Goal: Task Accomplishment & Management: Complete application form

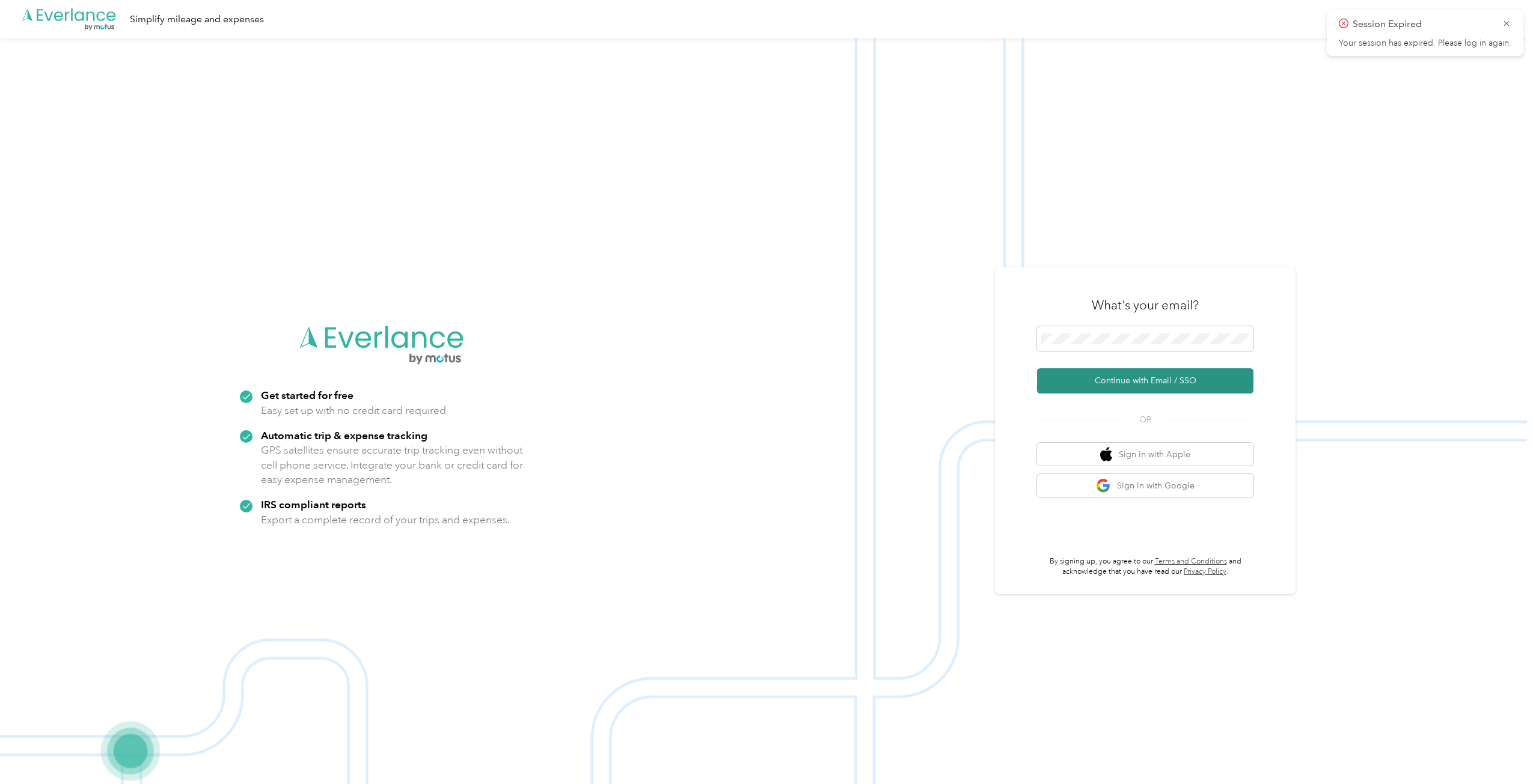
click at [1116, 379] on button "Continue with Email / SSO" at bounding box center [1145, 381] width 217 height 26
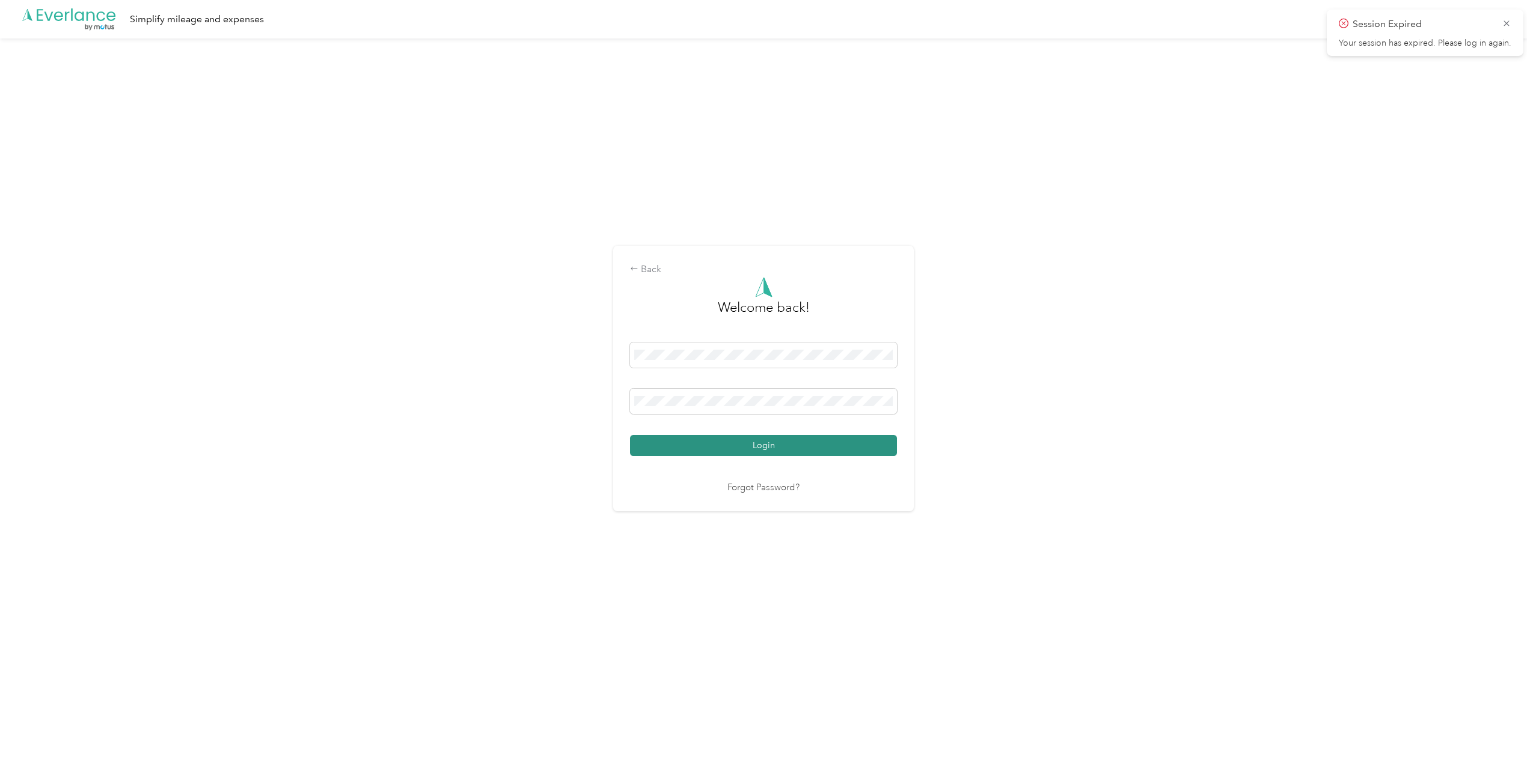
click at [762, 441] on button "Login" at bounding box center [763, 445] width 267 height 21
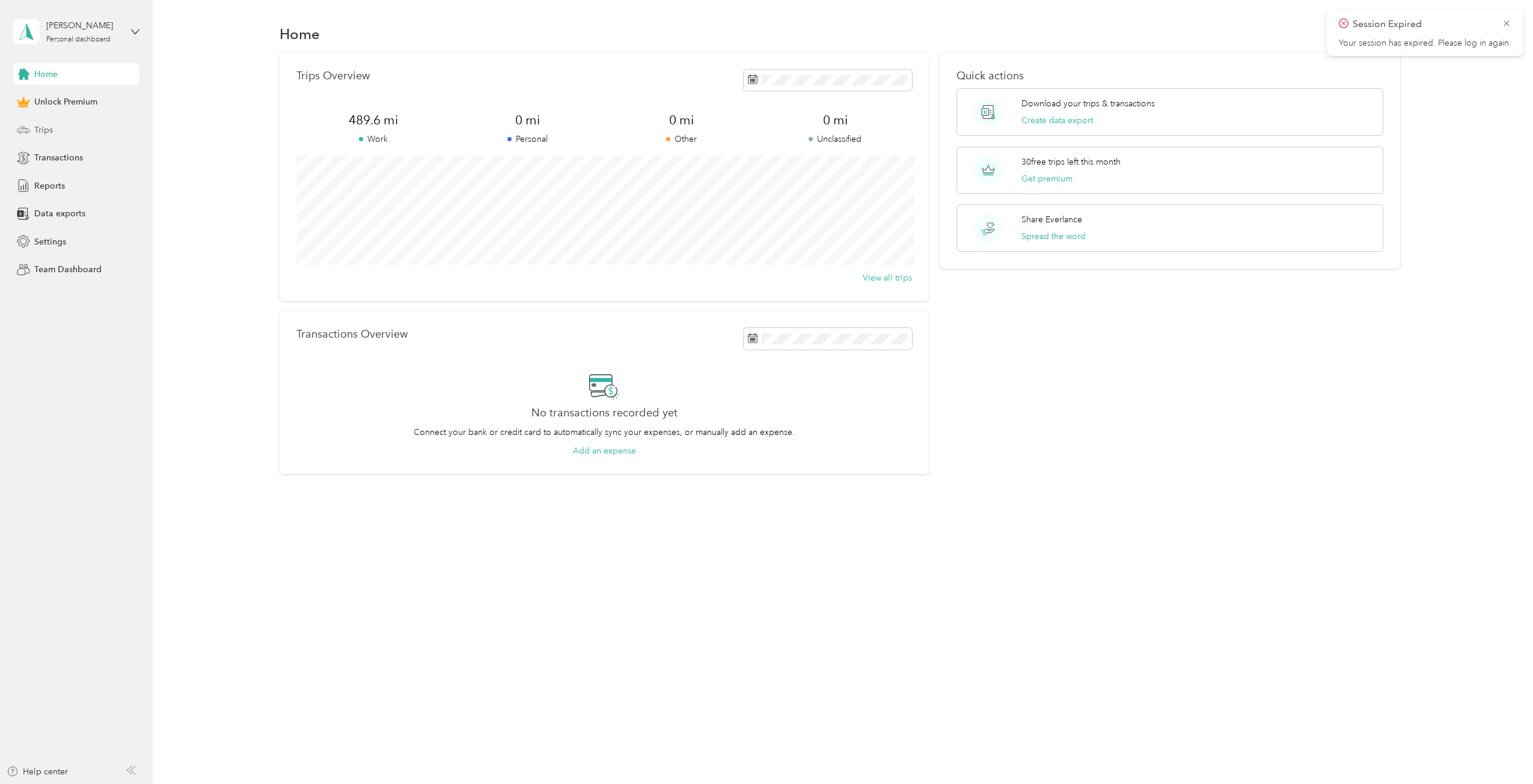
click at [37, 129] on span "Trips" at bounding box center [43, 129] width 18 height 12
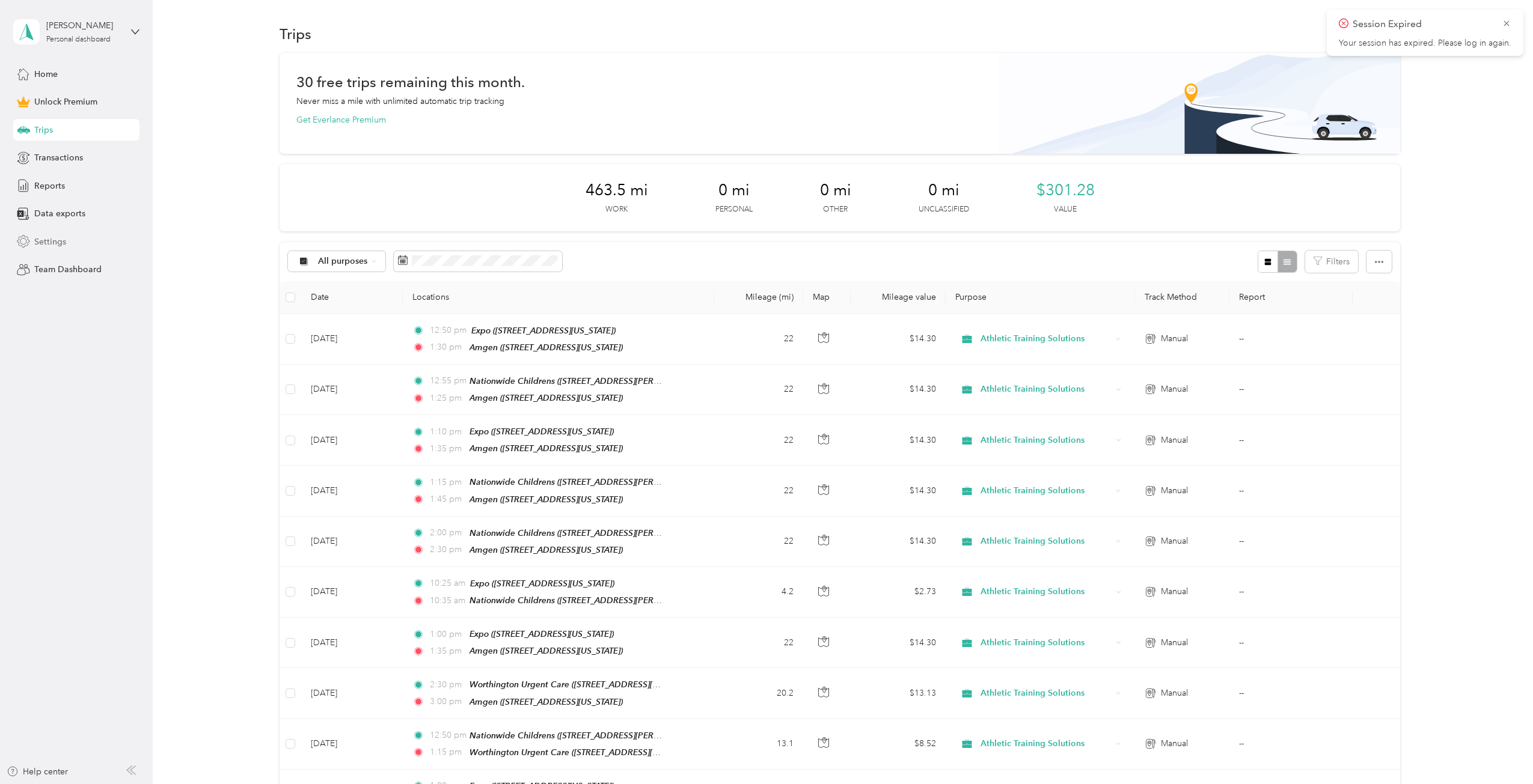
click at [55, 239] on span "Settings" at bounding box center [50, 241] width 32 height 12
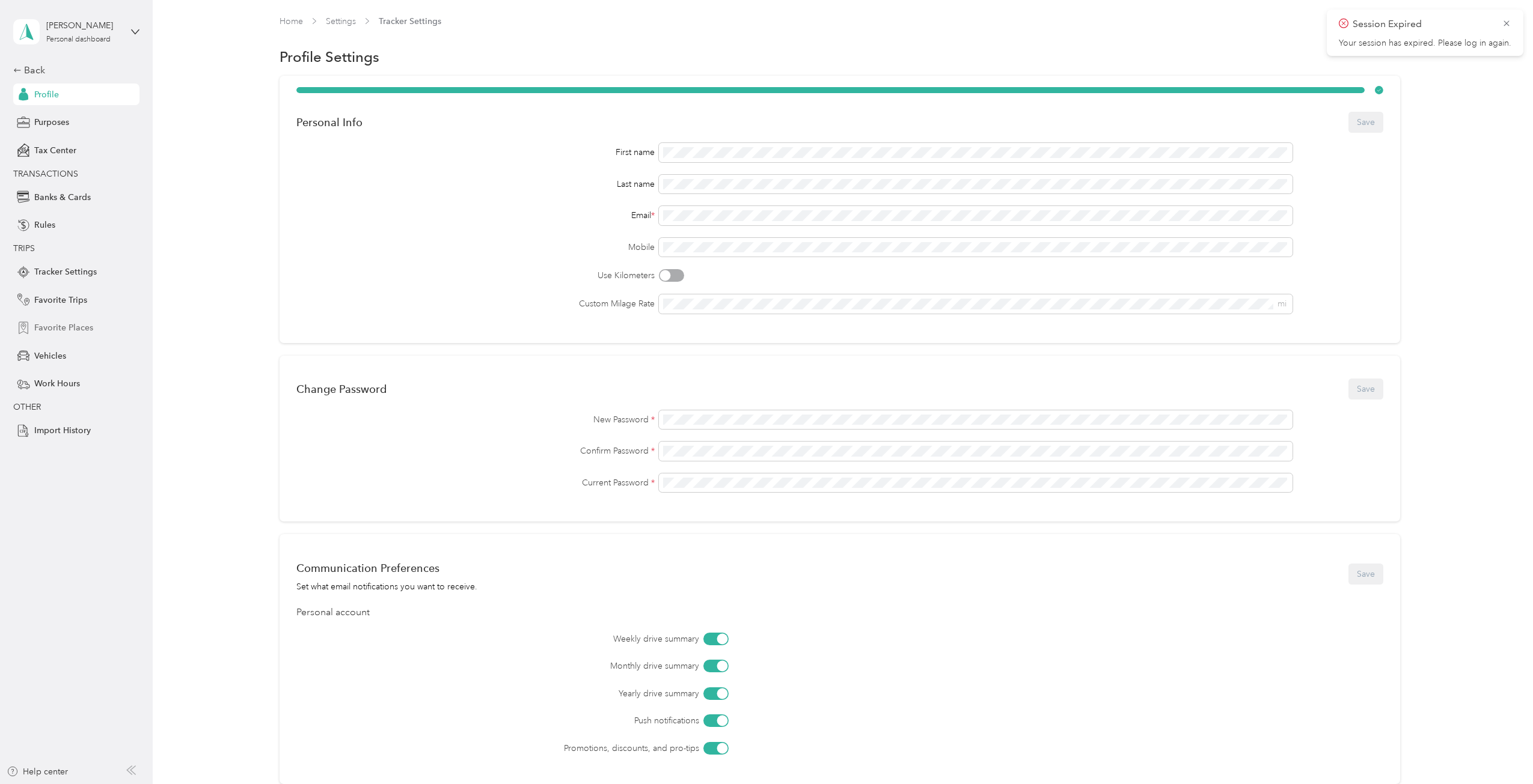
click at [53, 324] on span "Favorite Places" at bounding box center [64, 327] width 59 height 12
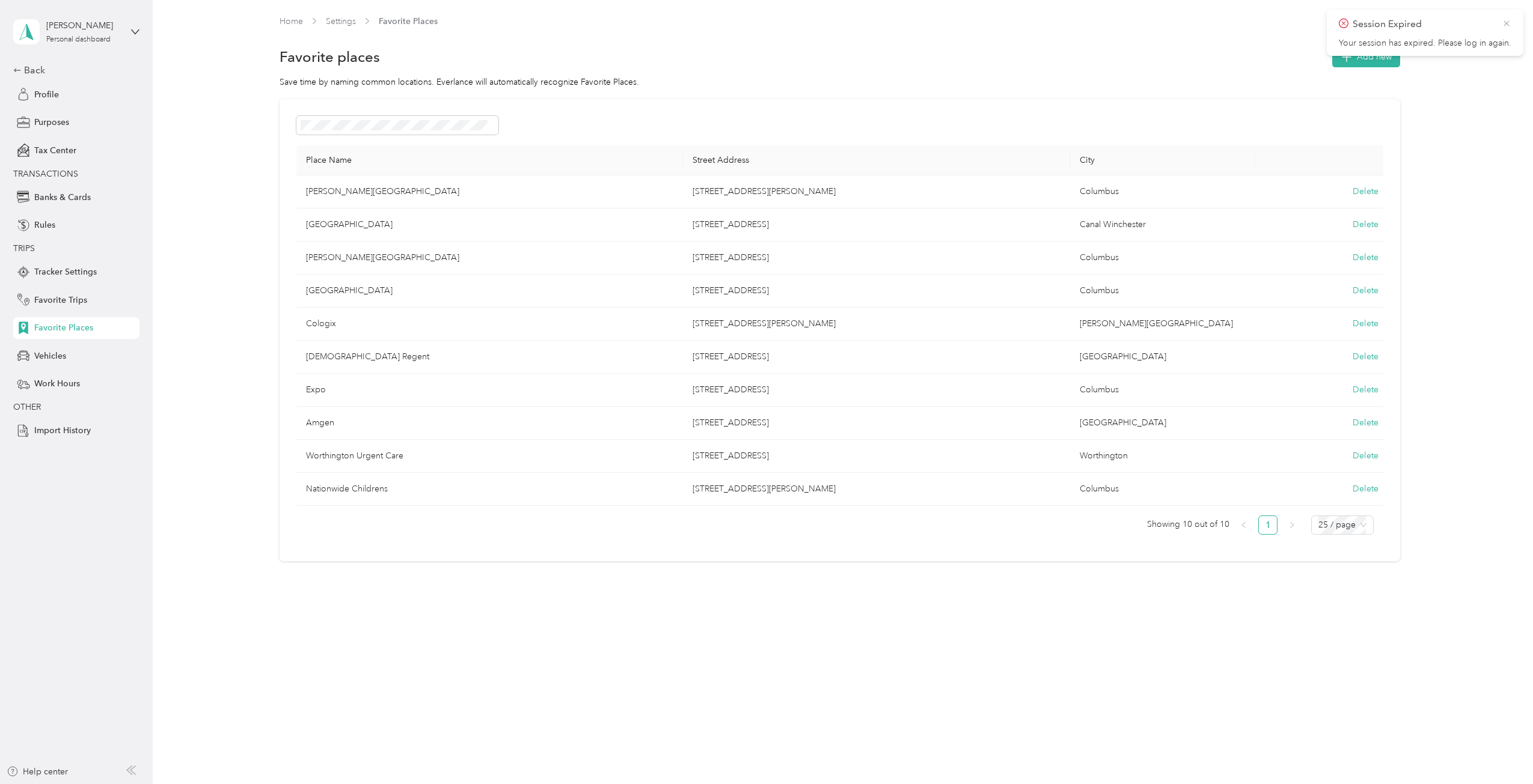
click at [1505, 18] on icon at bounding box center [1506, 23] width 10 height 11
click at [1374, 48] on button "Add new" at bounding box center [1365, 56] width 68 height 21
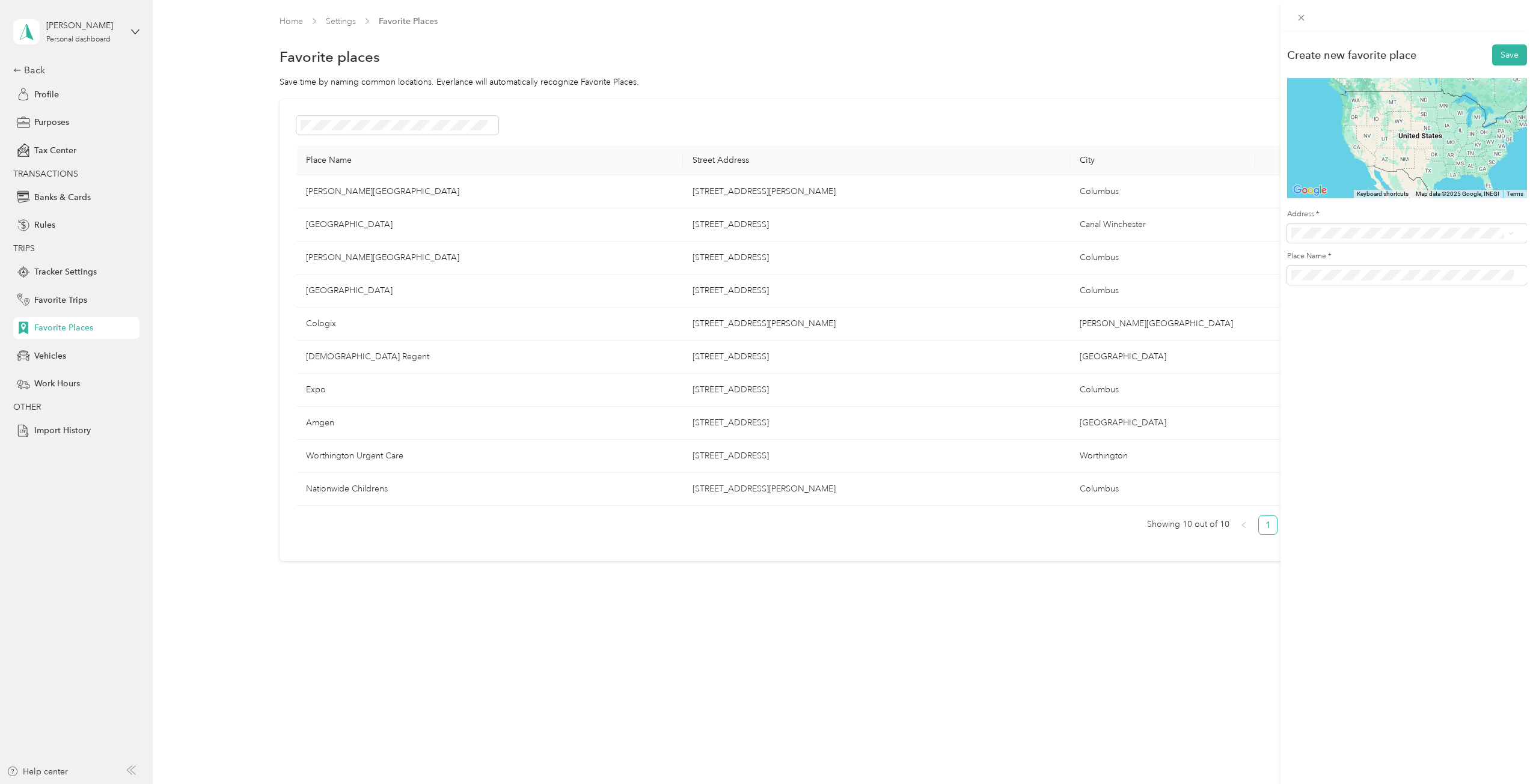
click at [1338, 277] on span "[STREET_ADDRESS][US_STATE]" at bounding box center [1373, 273] width 120 height 11
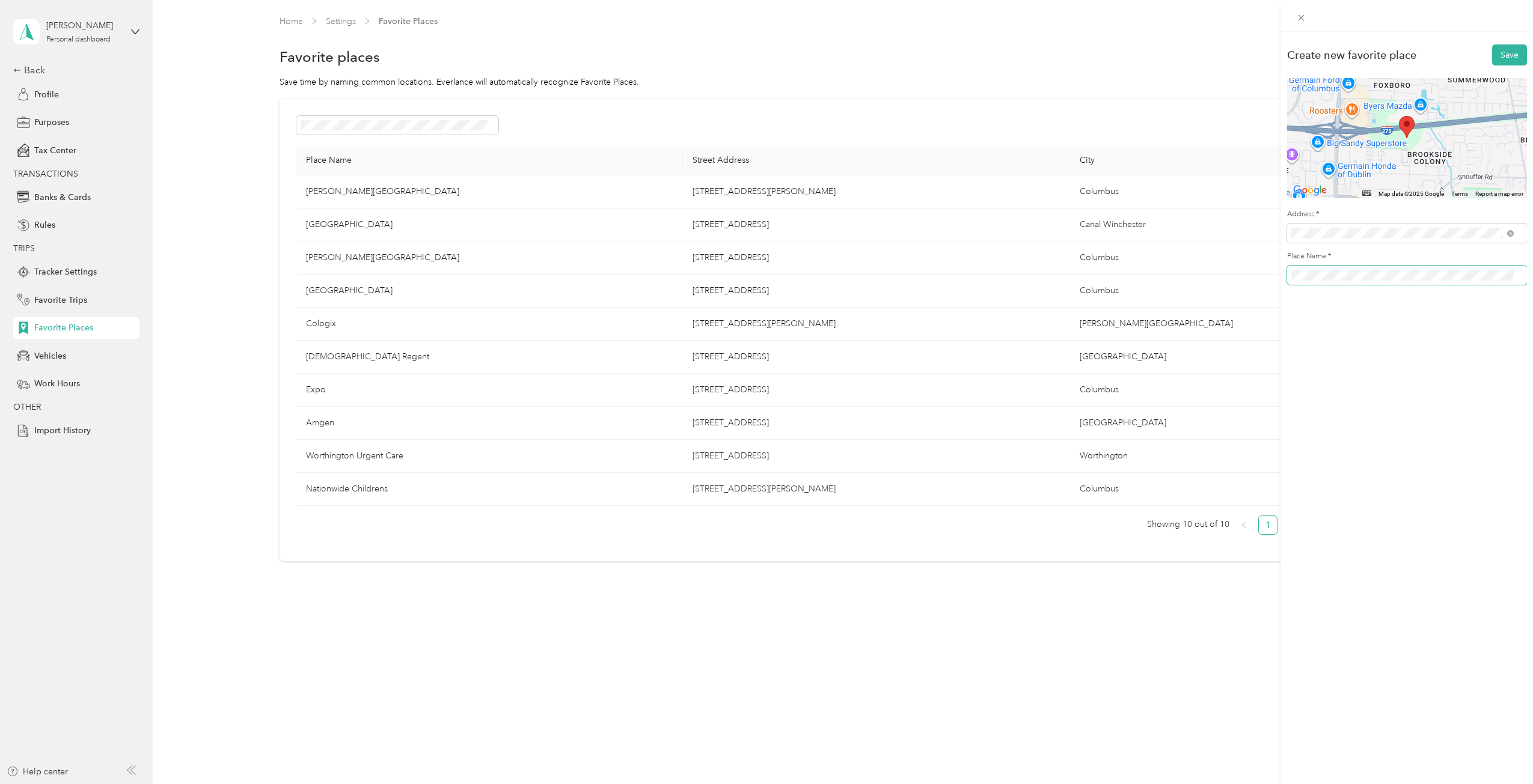
click at [1292, 265] on div "Place Name *" at bounding box center [1407, 268] width 240 height 34
click at [1503, 57] on button "Save" at bounding box center [1510, 55] width 35 height 21
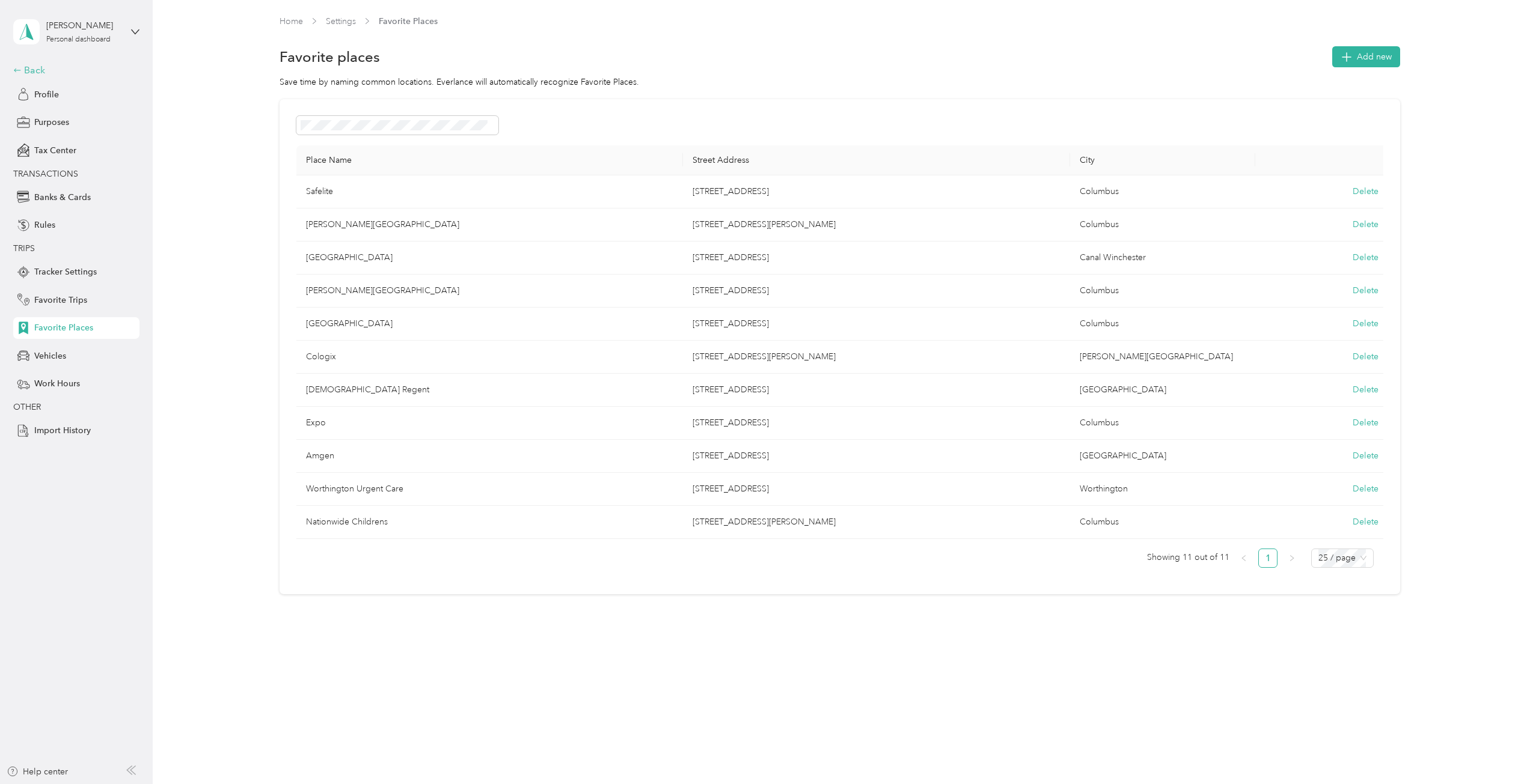
click at [28, 66] on div "Back" at bounding box center [73, 70] width 120 height 15
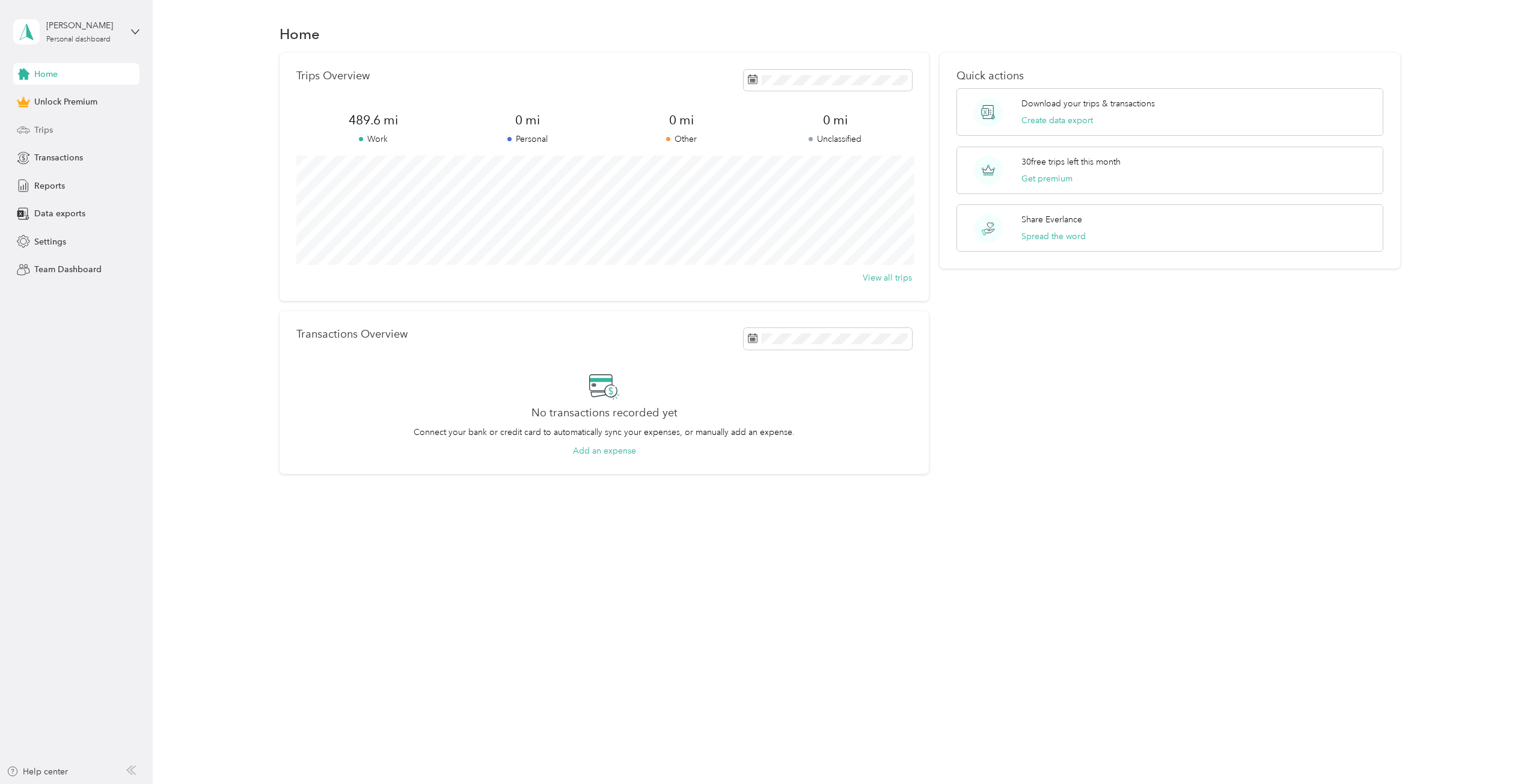
click at [45, 127] on span "Trips" at bounding box center [43, 129] width 18 height 12
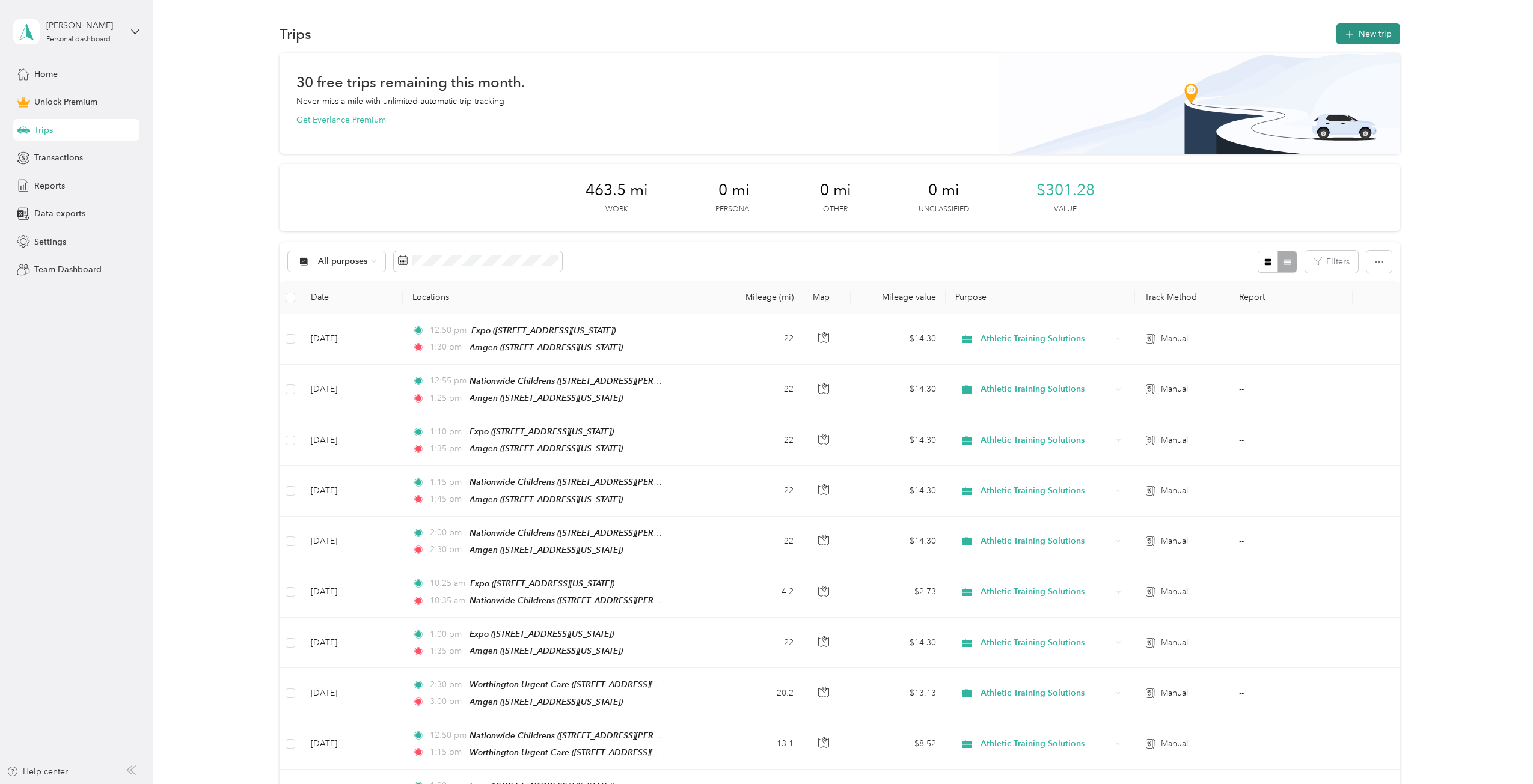
click at [1368, 34] on button "New trip" at bounding box center [1368, 34] width 64 height 21
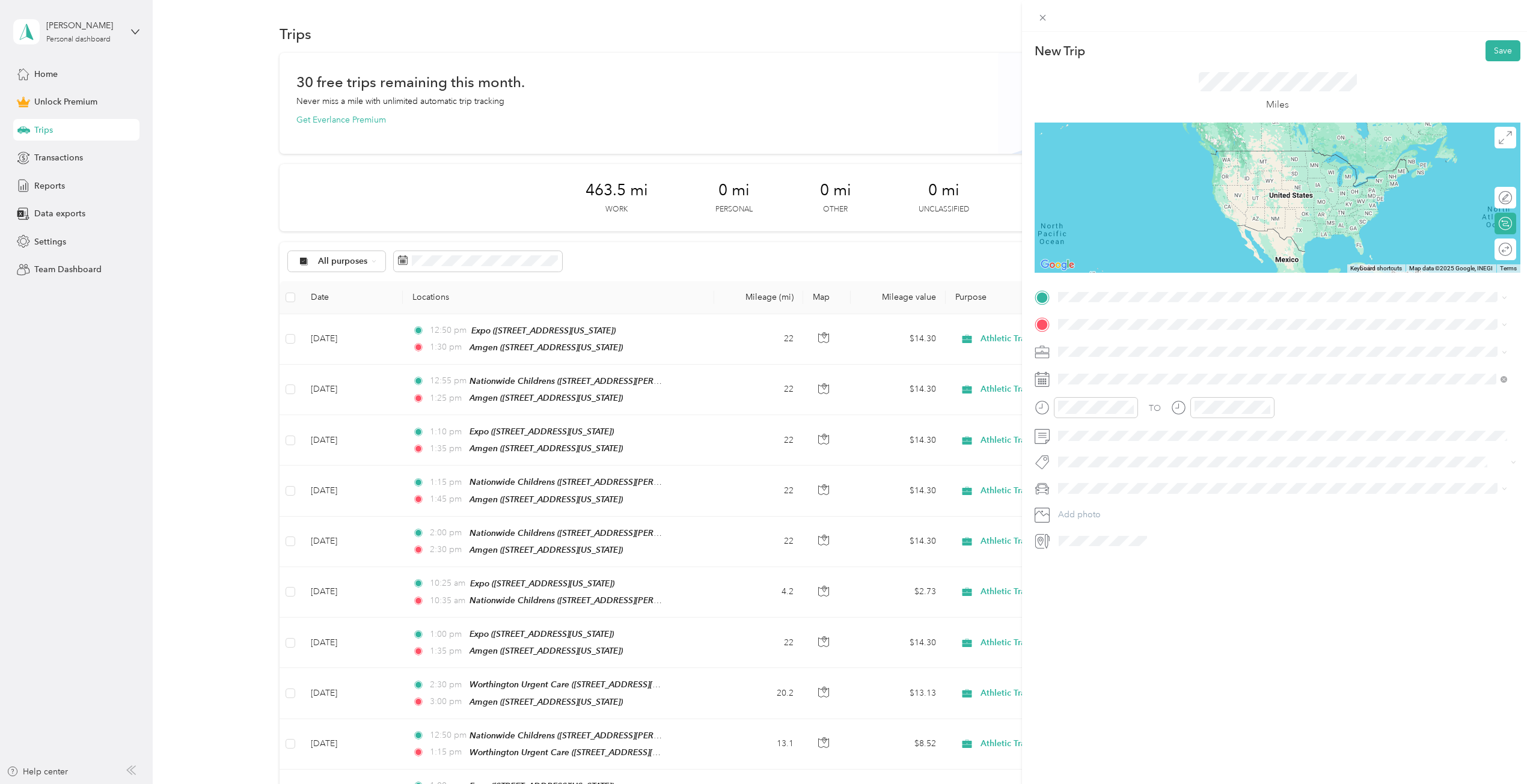
click at [1101, 354] on span "[STREET_ADDRESS][US_STATE]" at bounding box center [1141, 352] width 120 height 10
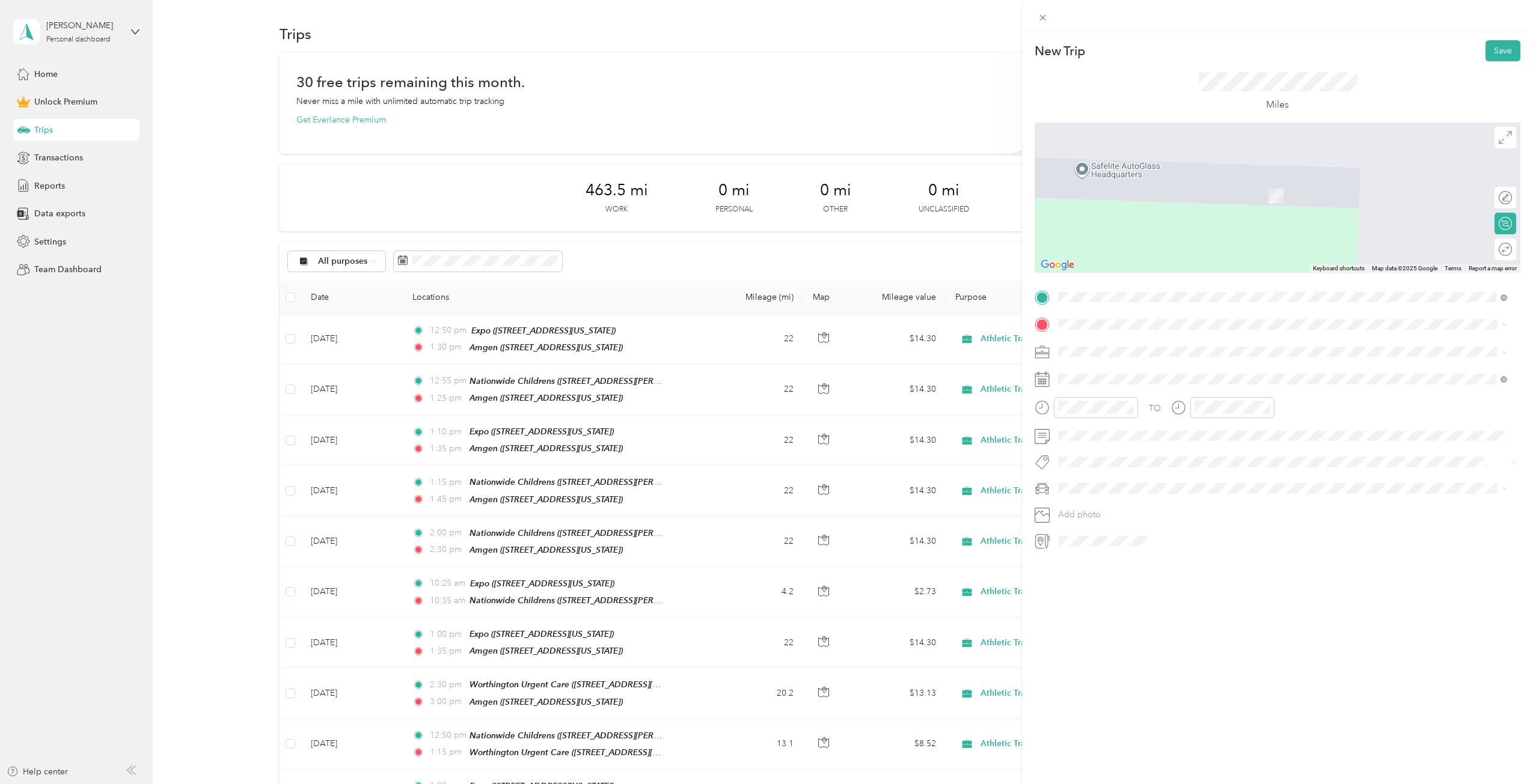
click at [1107, 375] on div "Nationwide Childrens [STREET_ADDRESS][PERSON_NAME][US_STATE]" at bounding box center [1174, 375] width 187 height 26
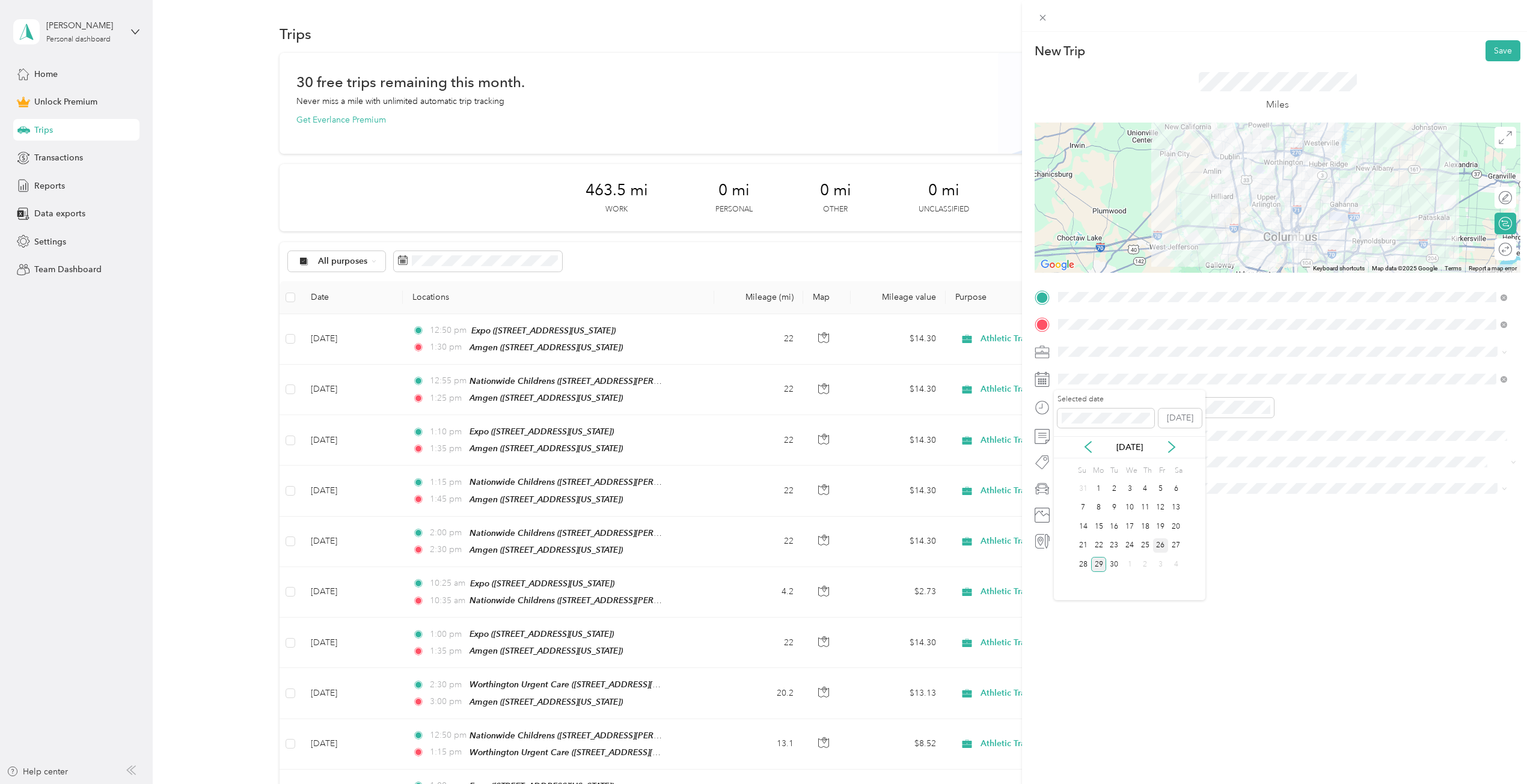
click at [1156, 540] on div "26" at bounding box center [1161, 546] width 15 height 15
click at [1092, 410] on span "Athletic Training Solutions" at bounding box center [1111, 415] width 98 height 10
click at [1333, 405] on div "TO" at bounding box center [1278, 412] width 486 height 29
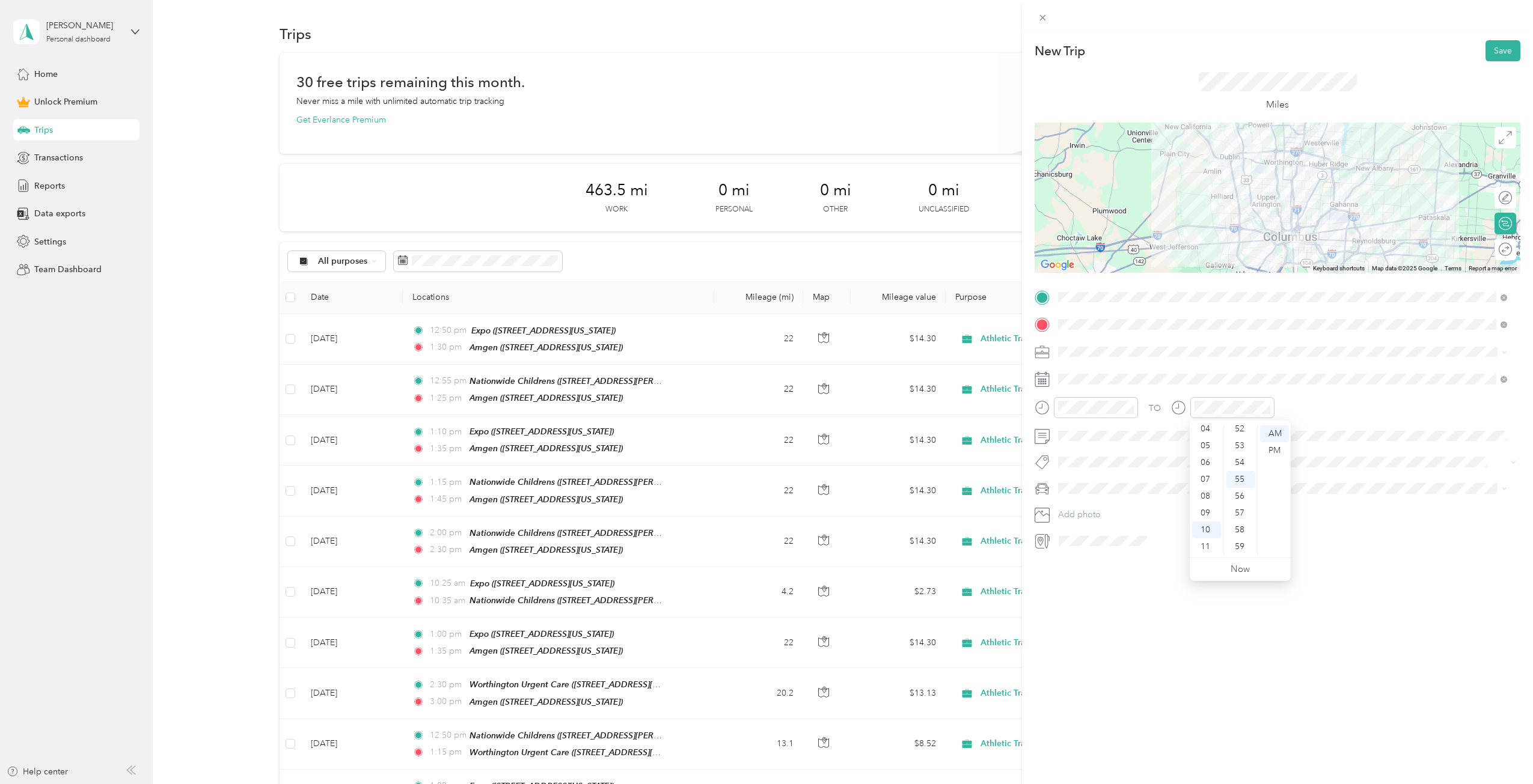
click at [1296, 412] on div "TO" at bounding box center [1278, 412] width 486 height 29
click at [1499, 51] on button "Save" at bounding box center [1503, 50] width 35 height 21
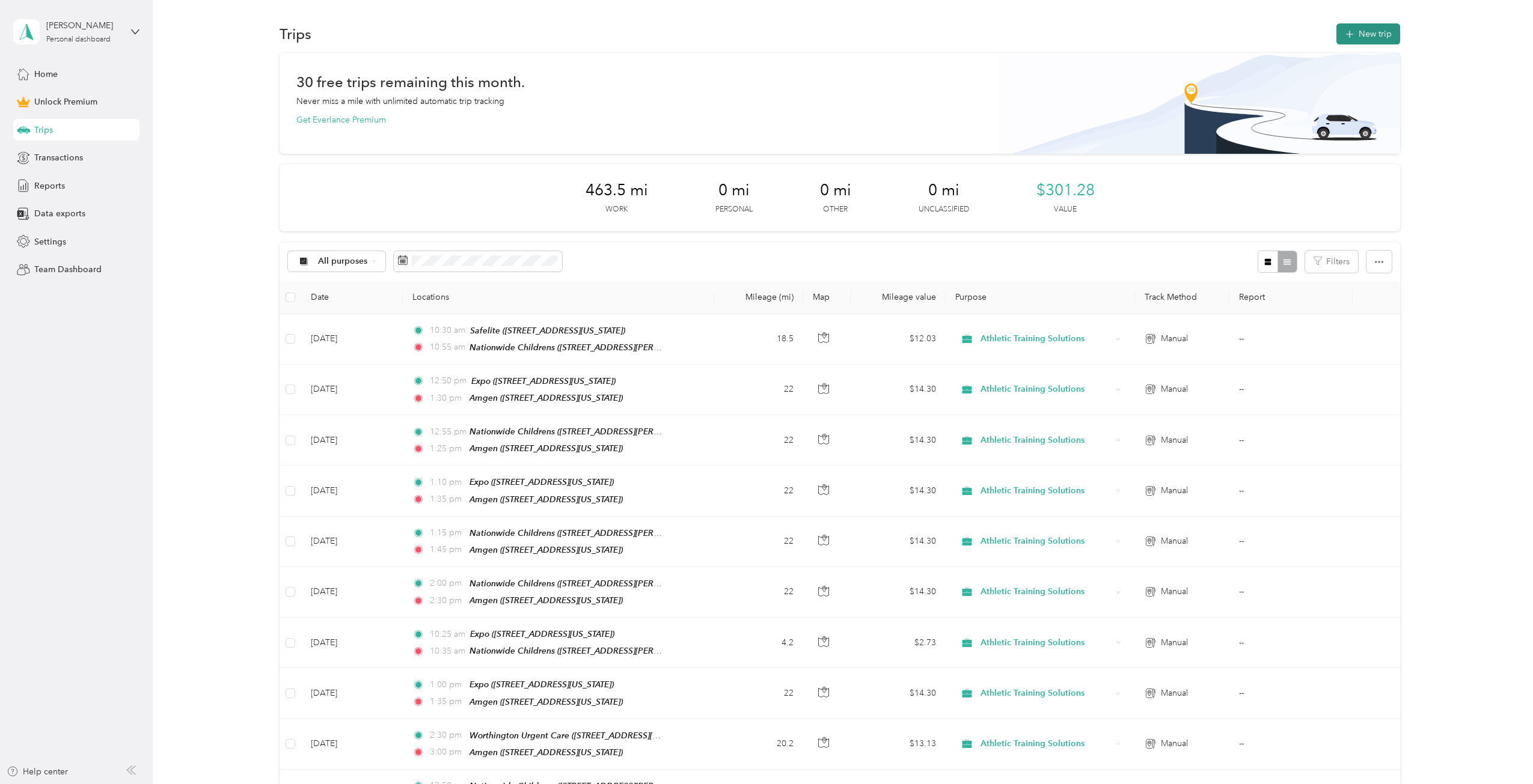
click at [1344, 29] on icon "button" at bounding box center [1349, 34] width 14 height 14
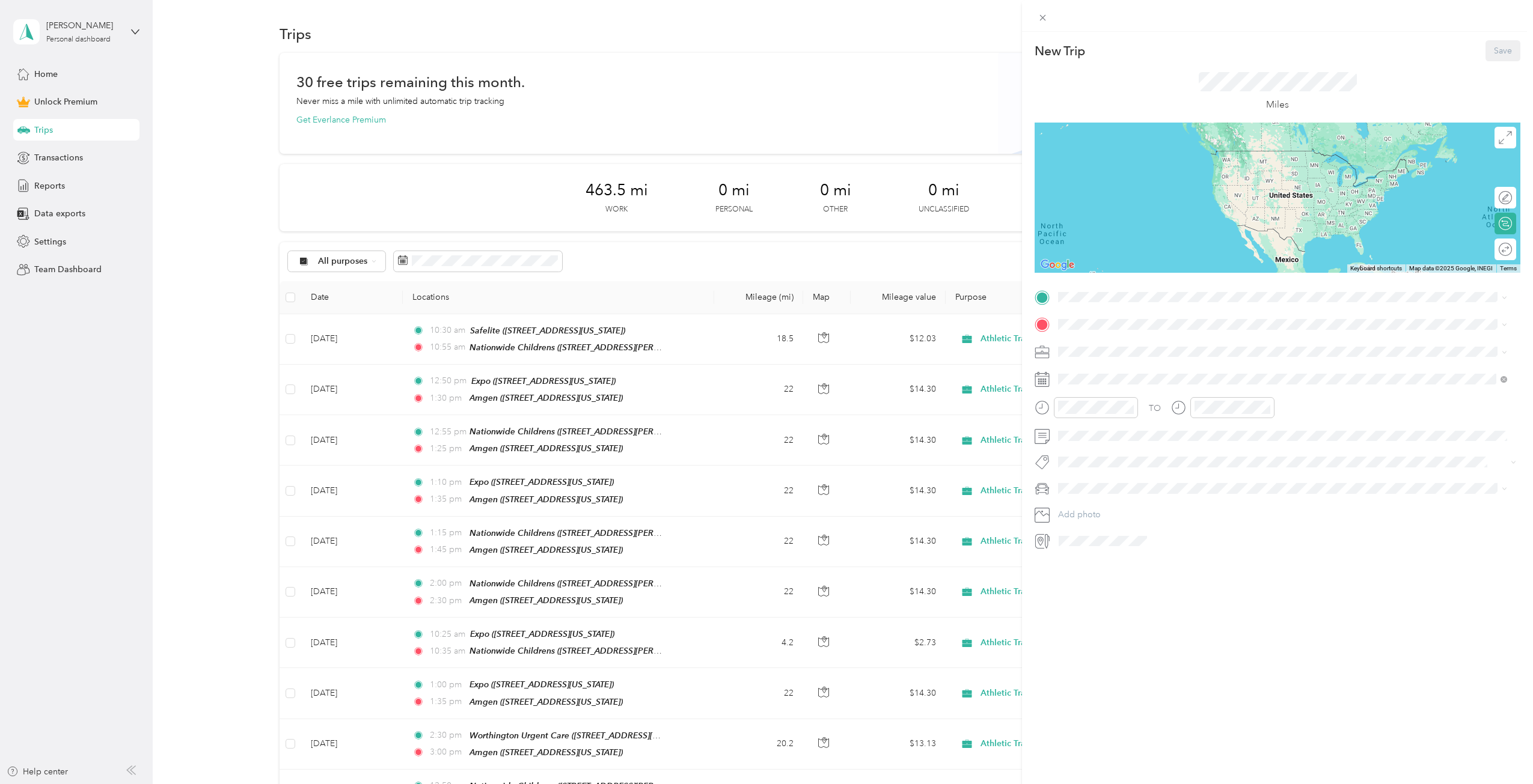
click at [1102, 353] on span "[STREET_ADDRESS][PERSON_NAME][US_STATE]" at bounding box center [1174, 358] width 187 height 10
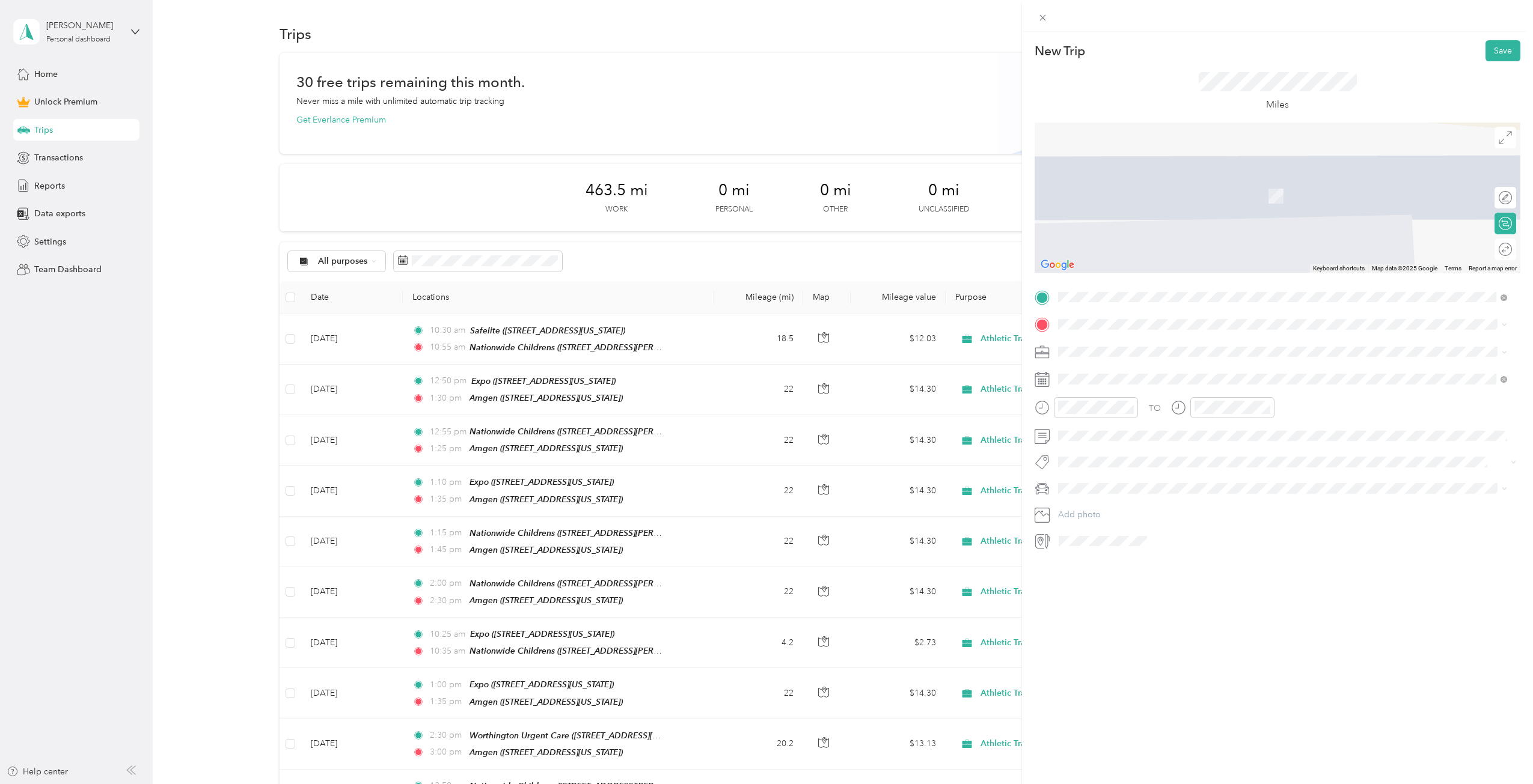
click at [1103, 450] on div "Amgen [STREET_ADDRESS][US_STATE]" at bounding box center [1141, 452] width 120 height 26
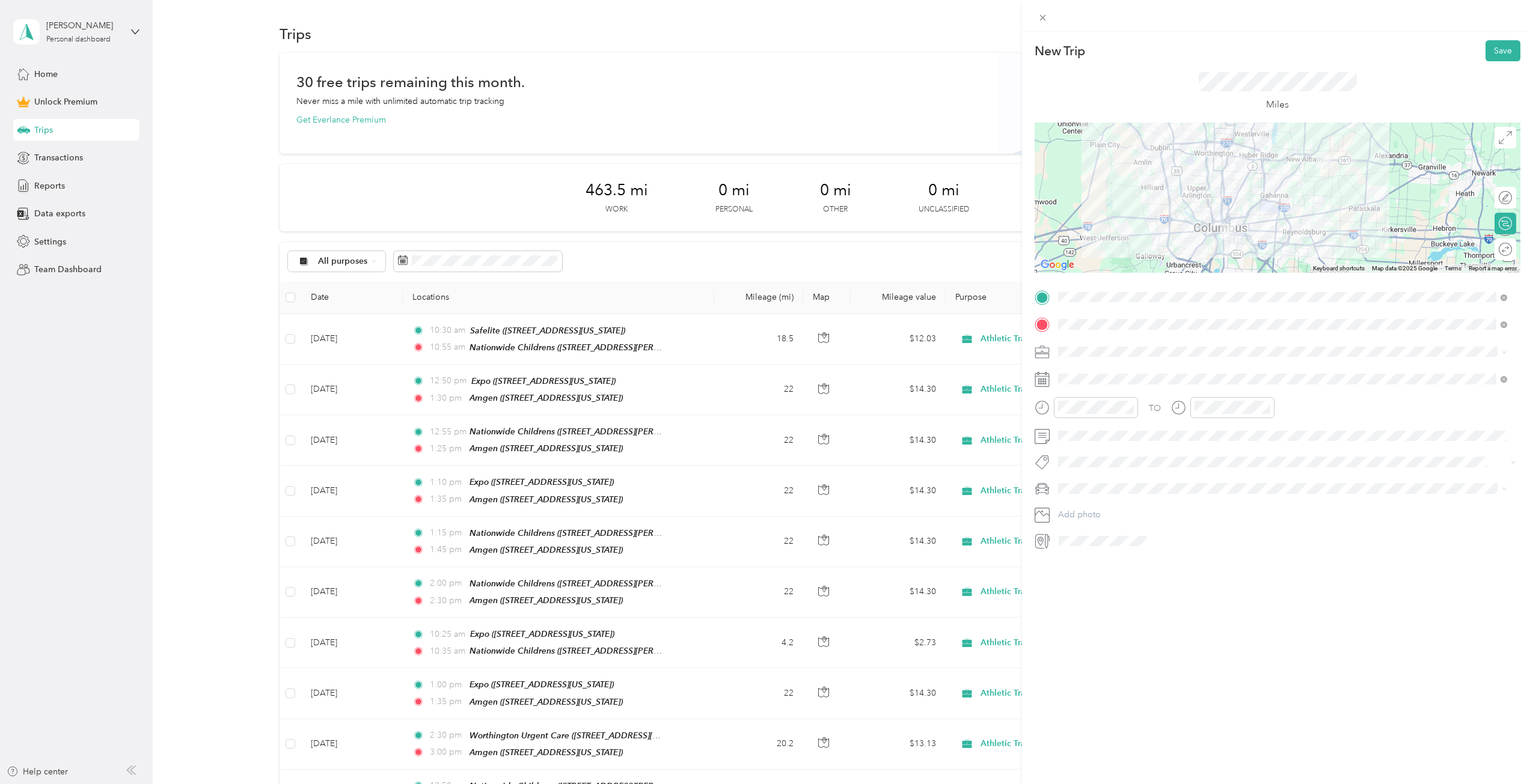
click at [1083, 412] on span "Athletic Training Solutions" at bounding box center [1111, 408] width 98 height 10
click at [1157, 547] on div "26" at bounding box center [1161, 546] width 15 height 15
click at [1284, 440] on div "AM" at bounding box center [1274, 434] width 29 height 17
click at [1289, 418] on div "TO" at bounding box center [1278, 412] width 486 height 29
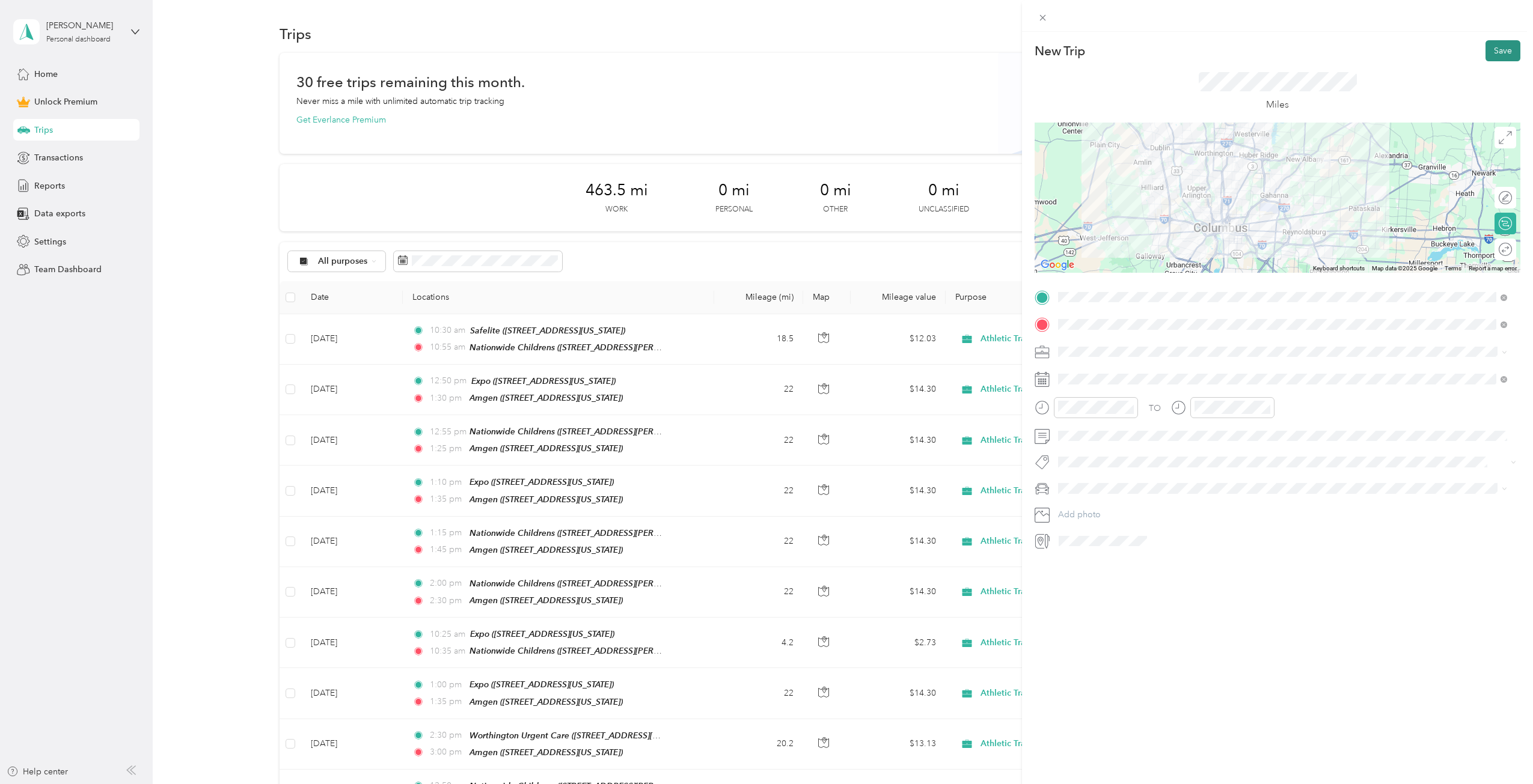
click at [1493, 49] on button "Save" at bounding box center [1503, 50] width 35 height 21
